Goal: Task Accomplishment & Management: Manage account settings

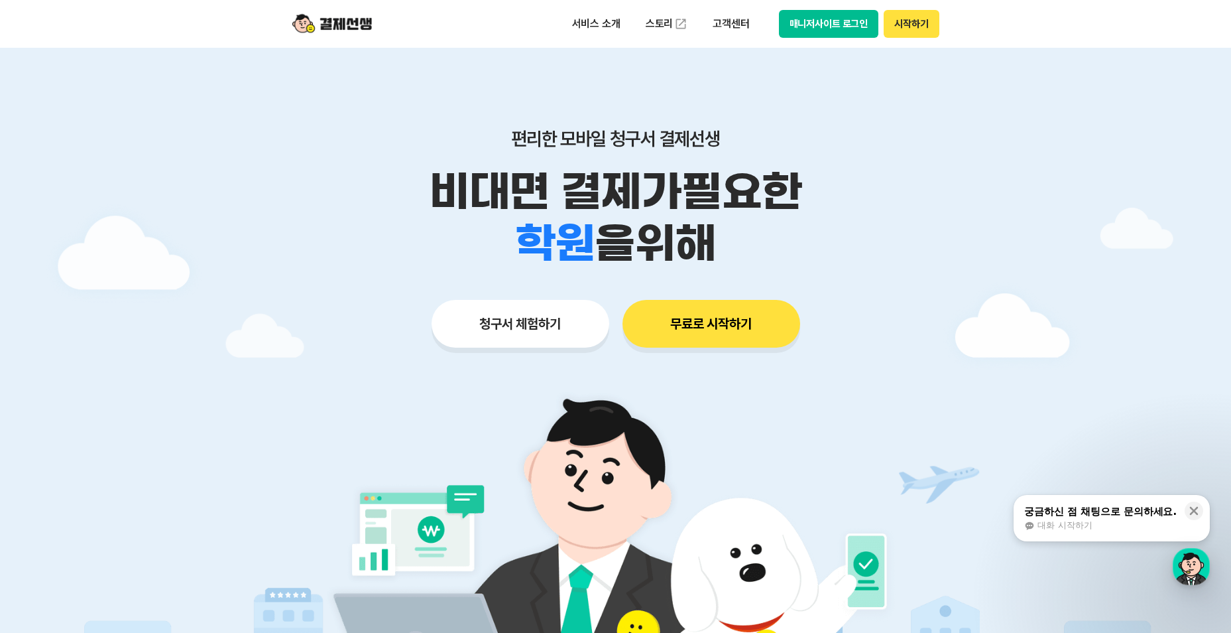
click at [830, 24] on button "매니저사이트 로그인" at bounding box center [829, 24] width 100 height 28
click at [722, 324] on button "무료로 시작하기" at bounding box center [712, 324] width 178 height 48
click at [806, 27] on button "매니저사이트 로그인" at bounding box center [829, 24] width 100 height 28
click at [821, 26] on button "매니저사이트 로그인" at bounding box center [829, 24] width 100 height 28
click at [1188, 564] on div "button" at bounding box center [1191, 566] width 37 height 37
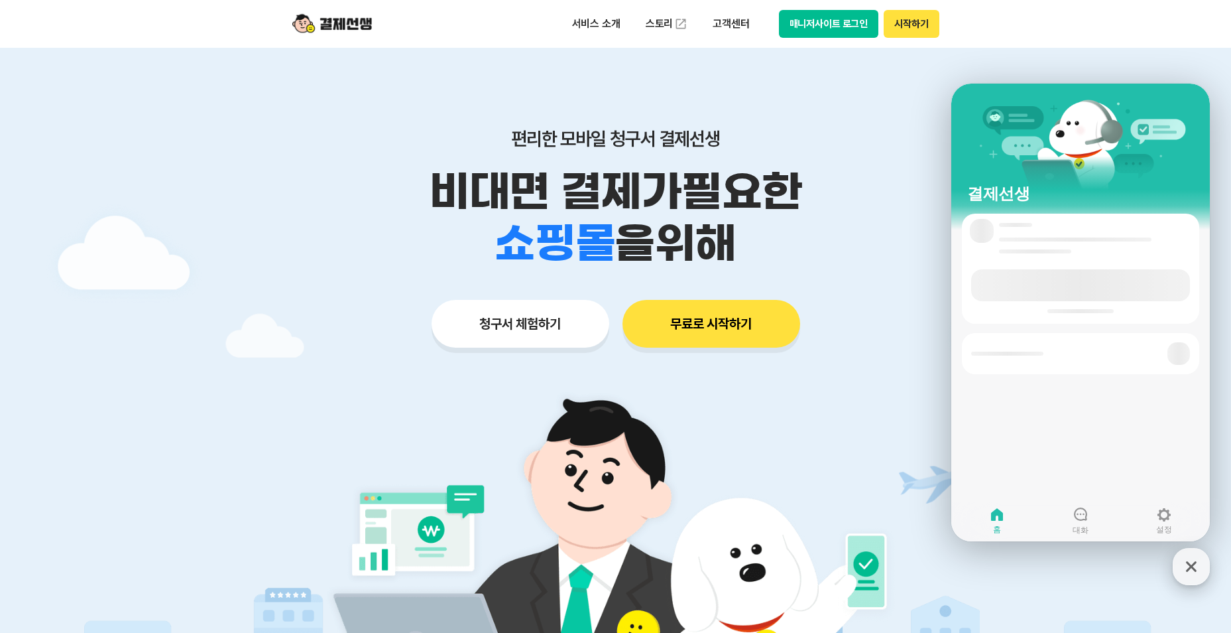
click at [1187, 563] on icon "button" at bounding box center [1191, 566] width 24 height 24
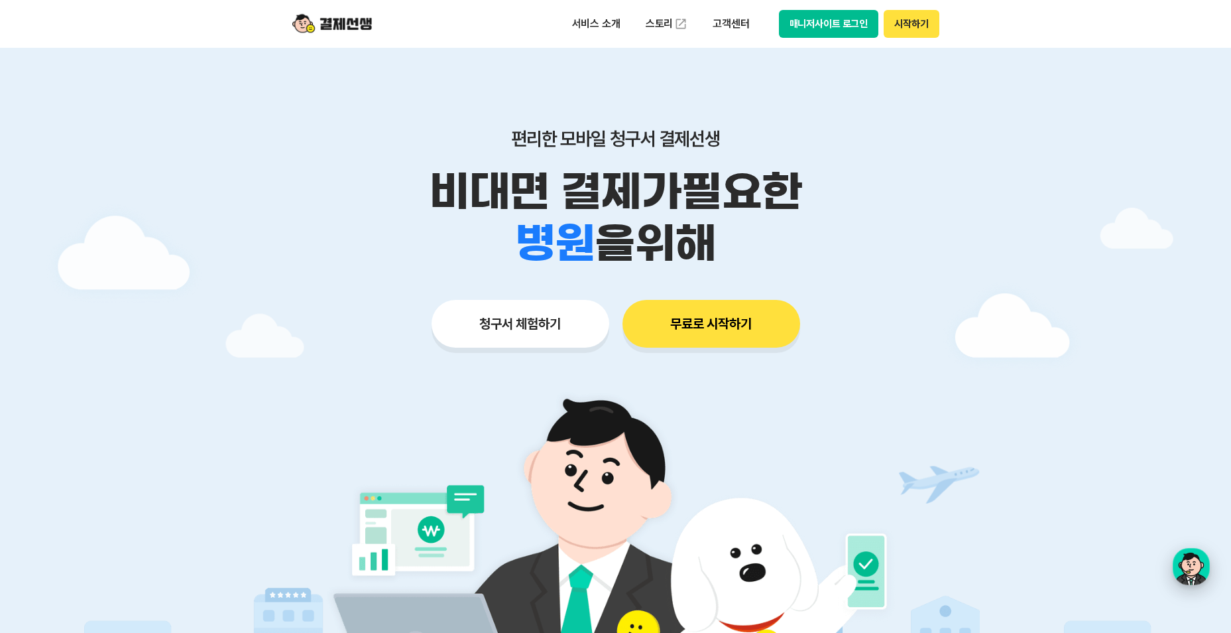
click at [1183, 567] on div "button" at bounding box center [1191, 566] width 37 height 37
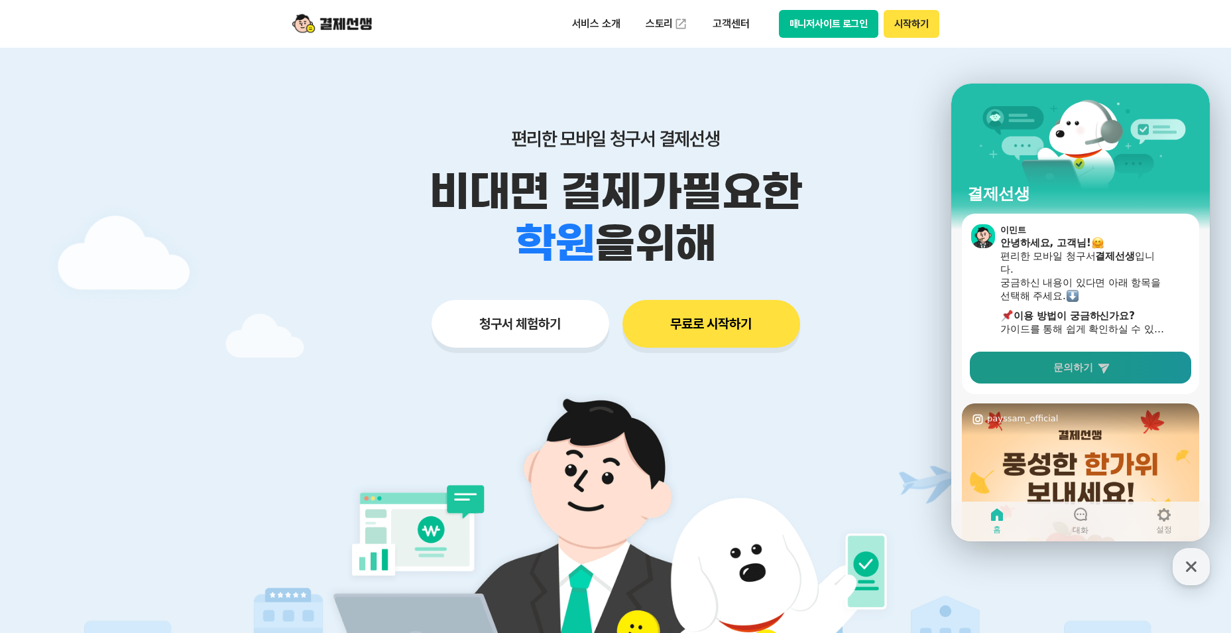
click at [1103, 366] on icon at bounding box center [1103, 368] width 11 height 10
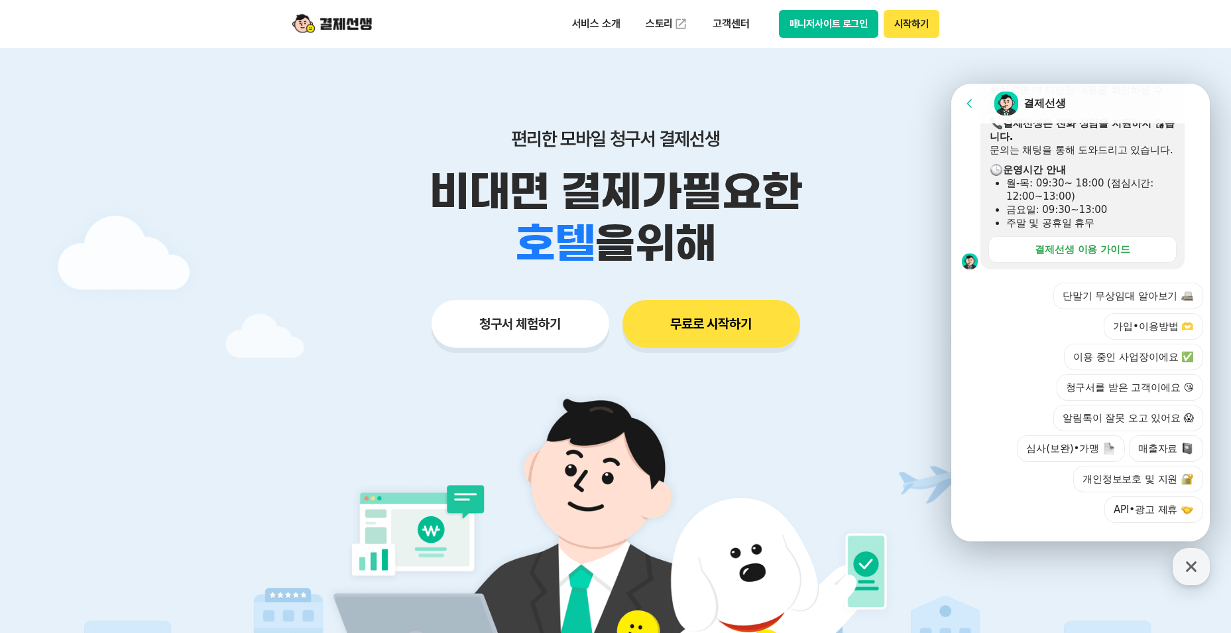
scroll to position [390, 0]
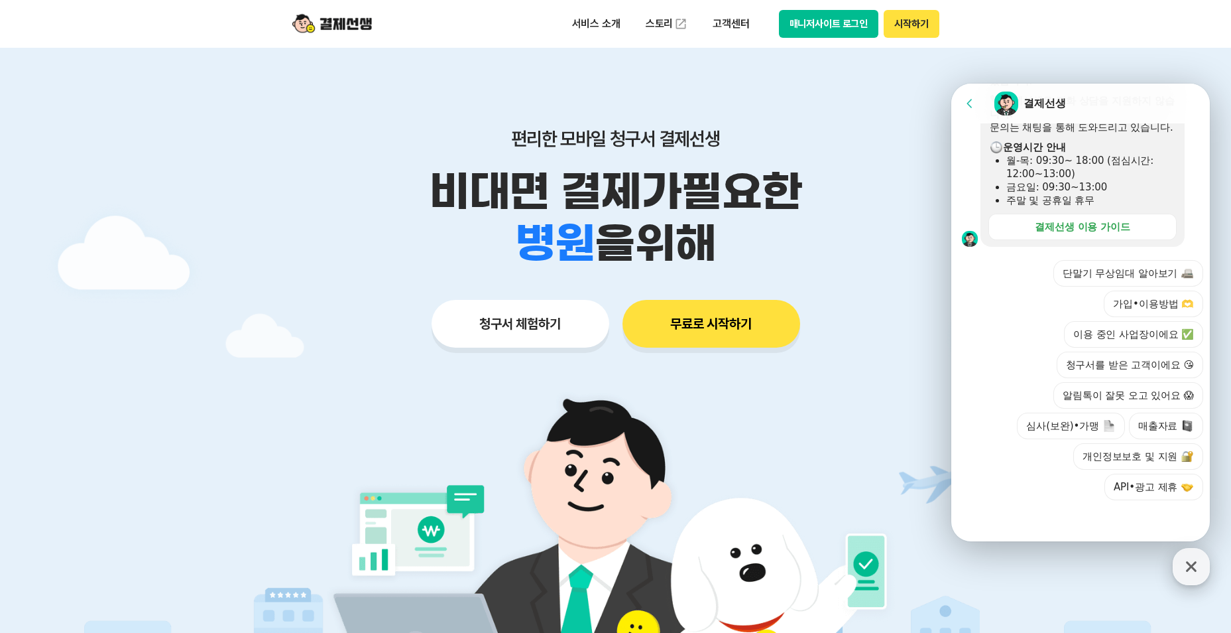
click at [1194, 566] on icon "button" at bounding box center [1191, 566] width 24 height 24
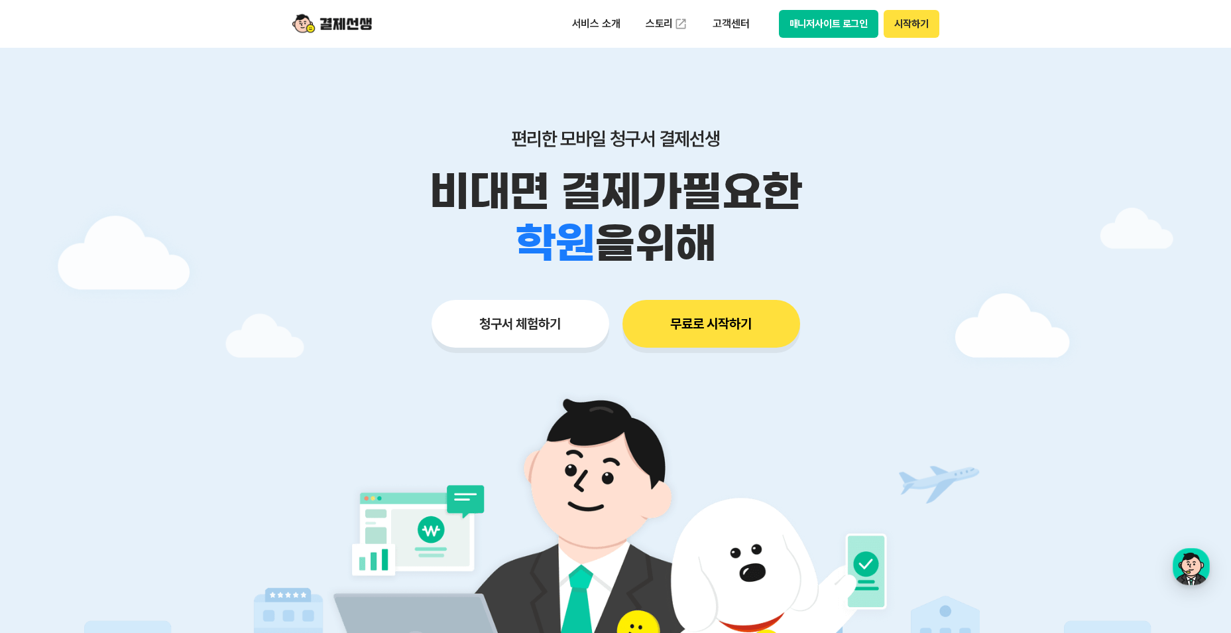
click at [825, 23] on button "매니저사이트 로그인" at bounding box center [829, 24] width 100 height 28
click at [819, 17] on button "매니저사이트 로그인" at bounding box center [829, 24] width 100 height 28
